Goal: Task Accomplishment & Management: Manage account settings

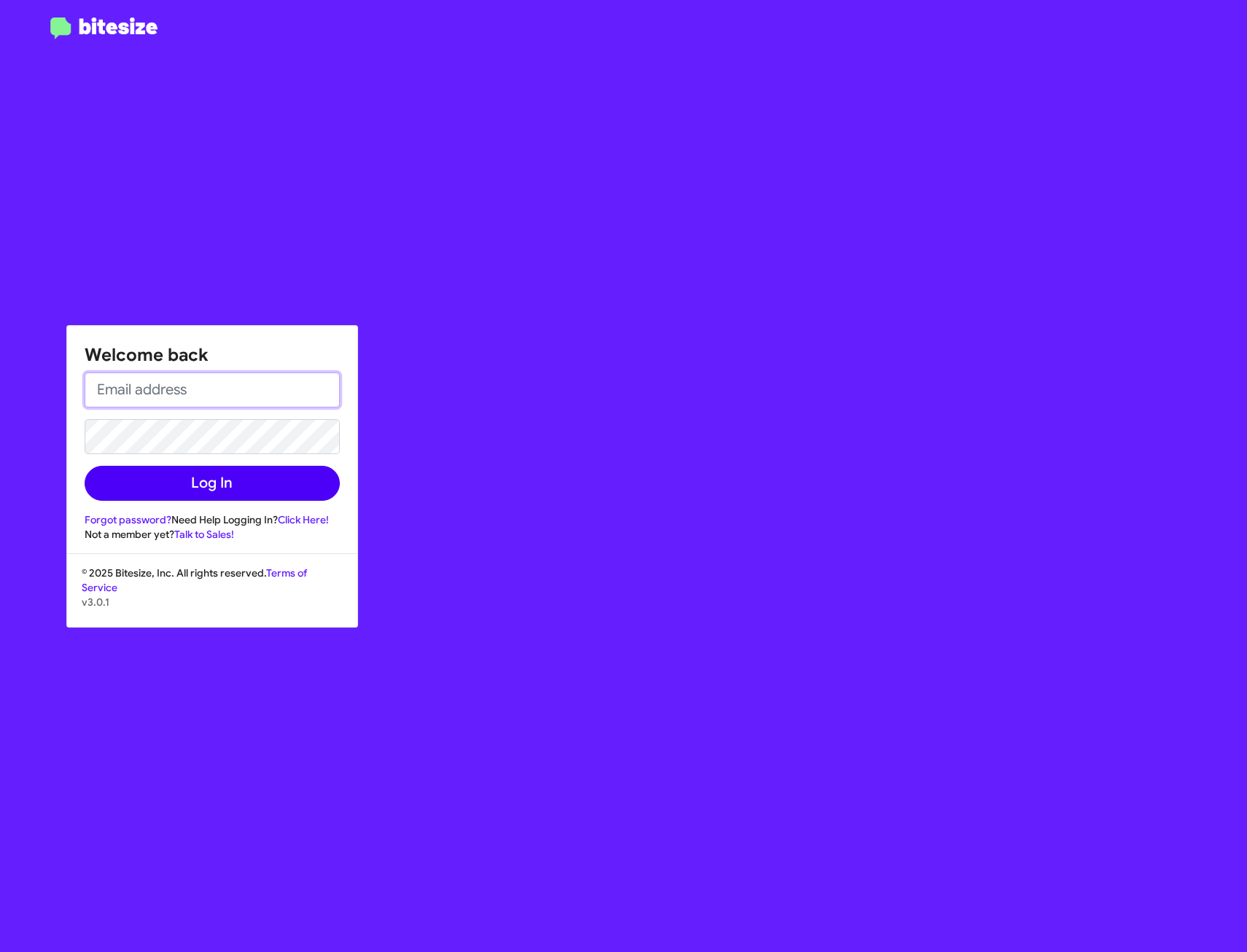
type input "[EMAIL_ADDRESS][DOMAIN_NAME]"
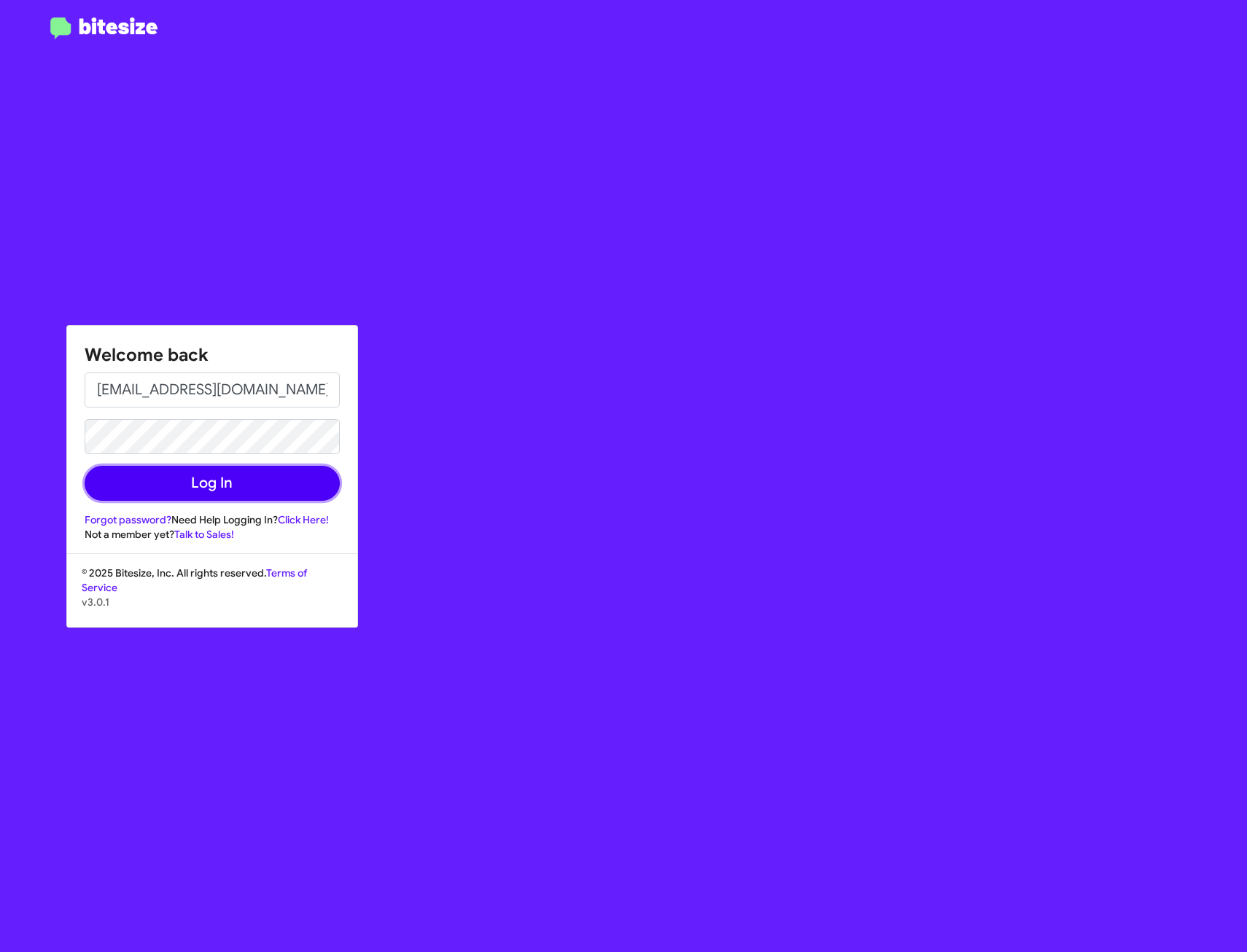
click at [236, 477] on button "Log In" at bounding box center [212, 483] width 255 height 35
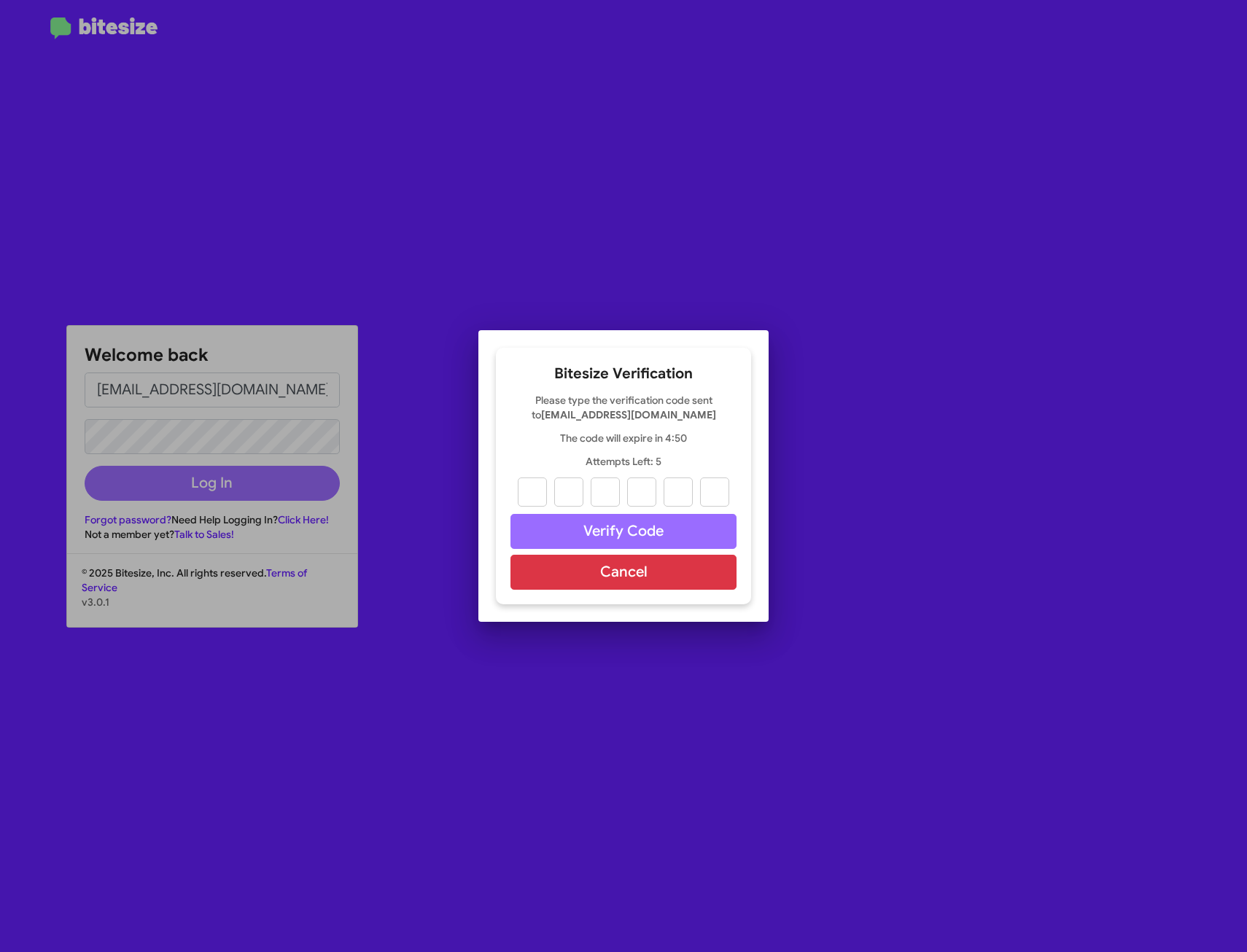
click at [523, 488] on input "text" at bounding box center [532, 492] width 29 height 29
type input "7"
type input "2"
type input "1"
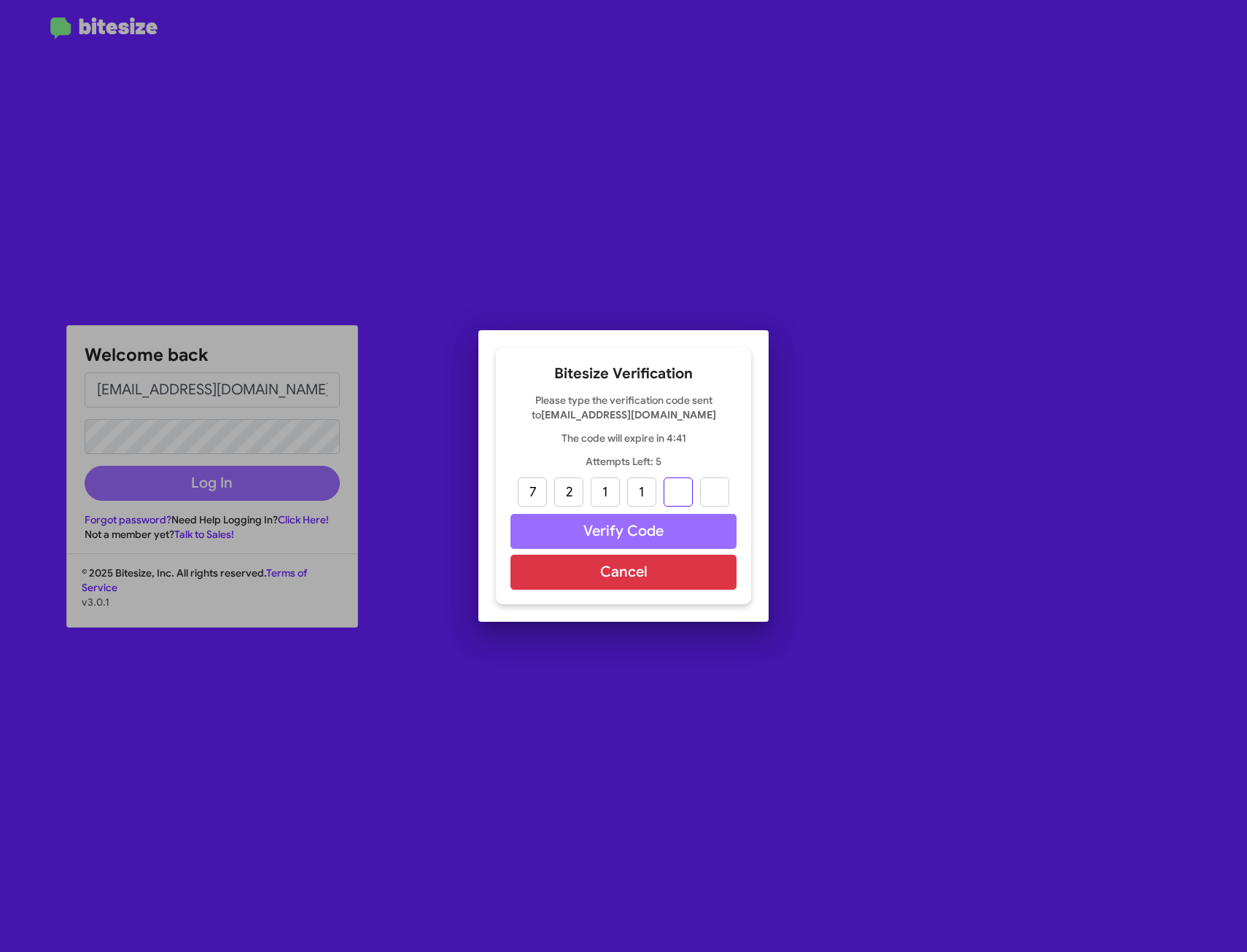
type input "6"
click at [628, 531] on button "Verify Code" at bounding box center [623, 531] width 226 height 35
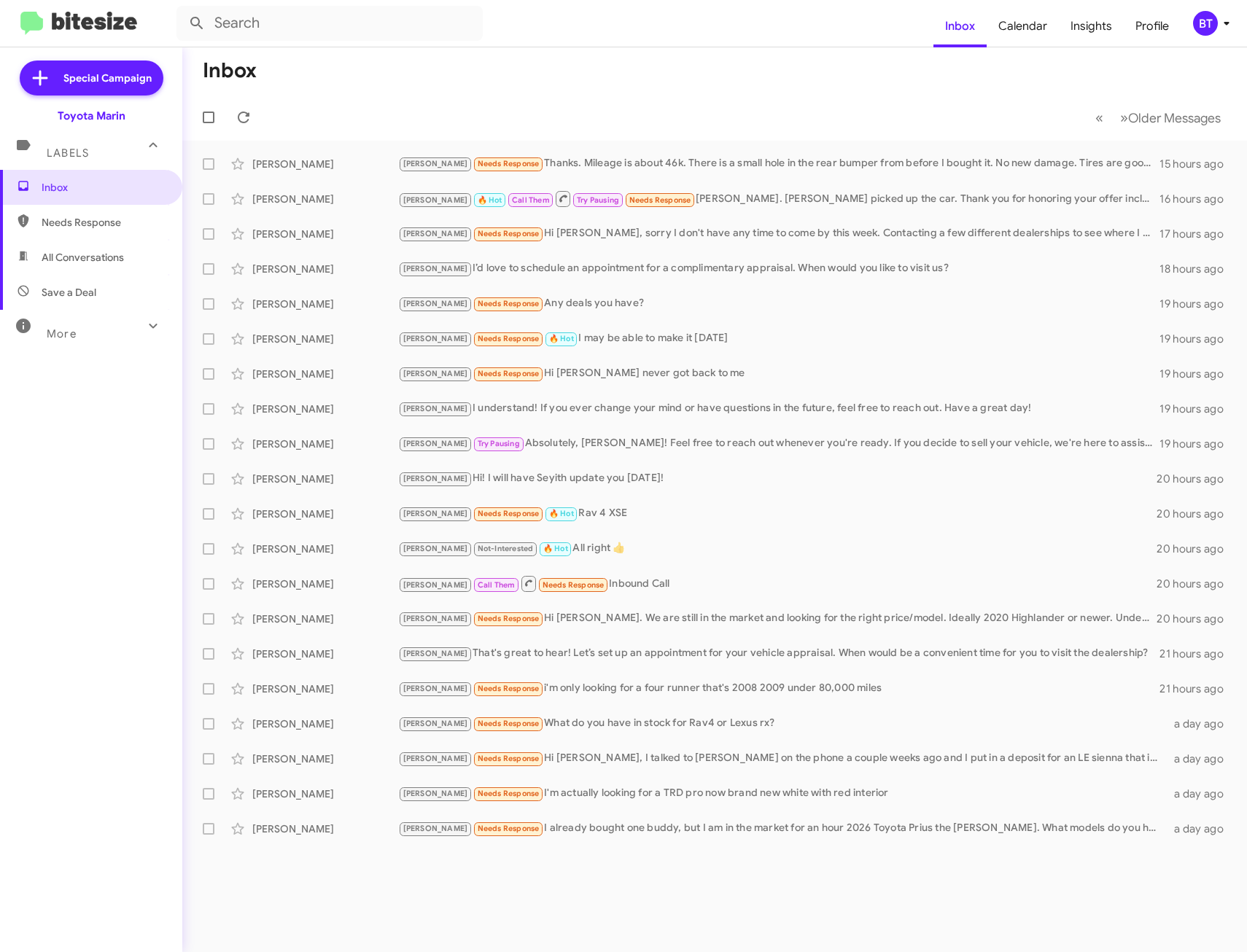
click at [825, 106] on mat-toolbar-row "« Previous » Next Older Messages" at bounding box center [715, 117] width 1064 height 47
click at [696, 115] on mat-toolbar-row "« Previous » Next Older Messages" at bounding box center [715, 117] width 1064 height 47
